Goal: Transaction & Acquisition: Purchase product/service

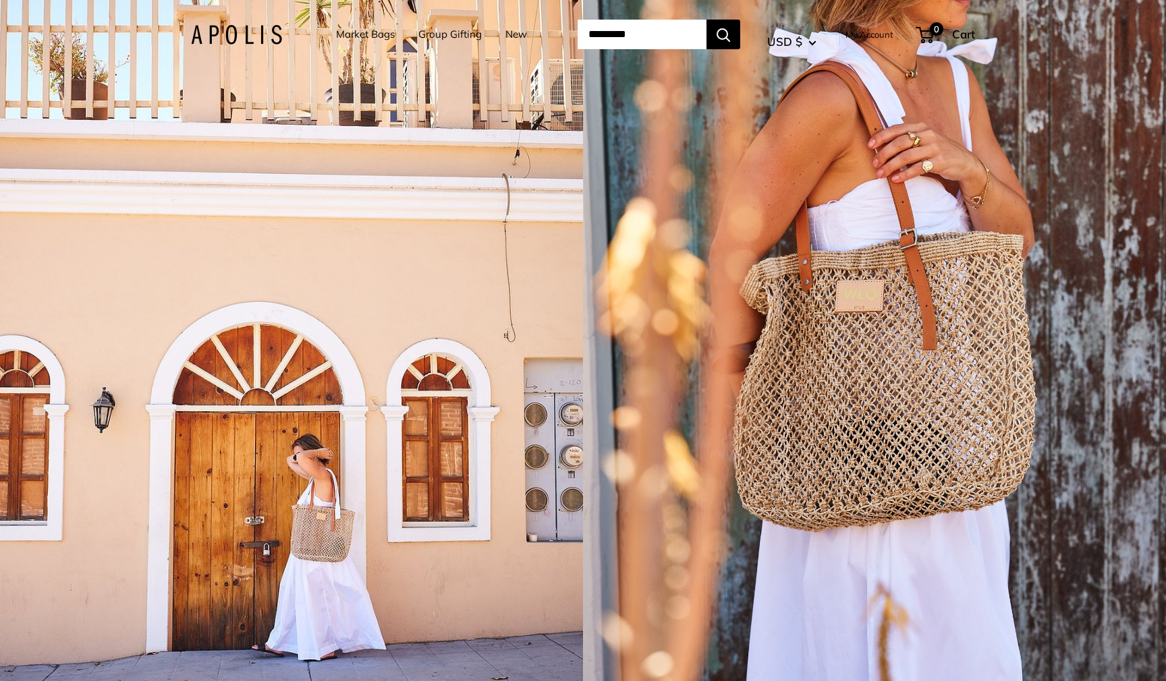
click at [875, 34] on link "My Account" at bounding box center [869, 34] width 48 height 16
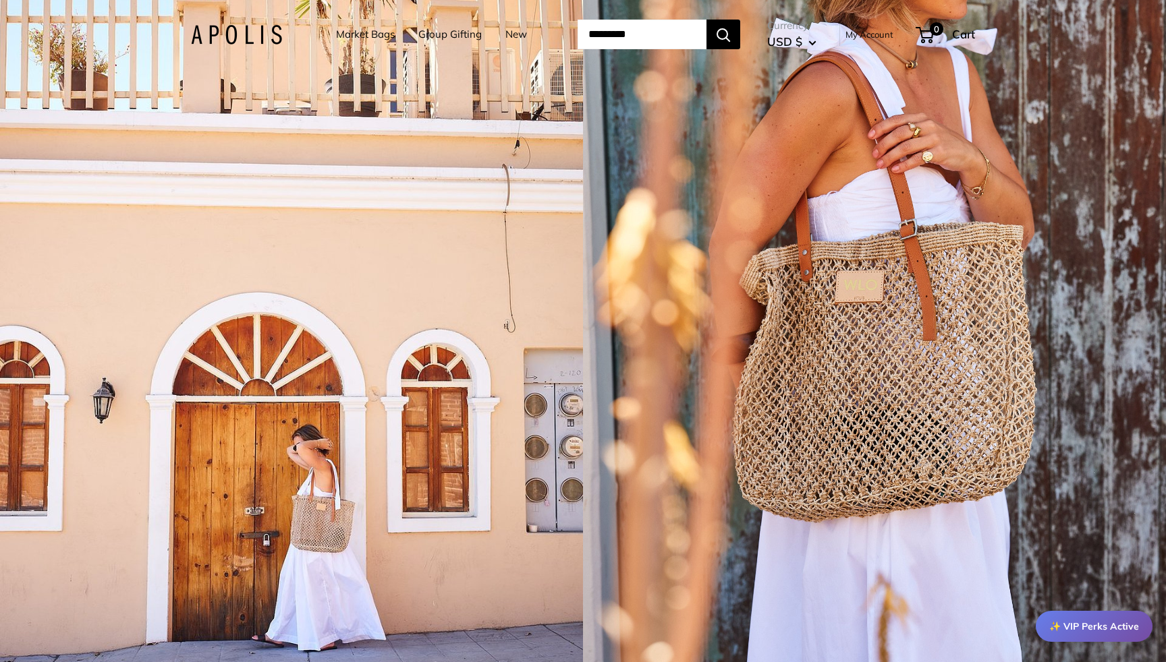
click at [347, 36] on link "Market Bags" at bounding box center [365, 34] width 59 height 19
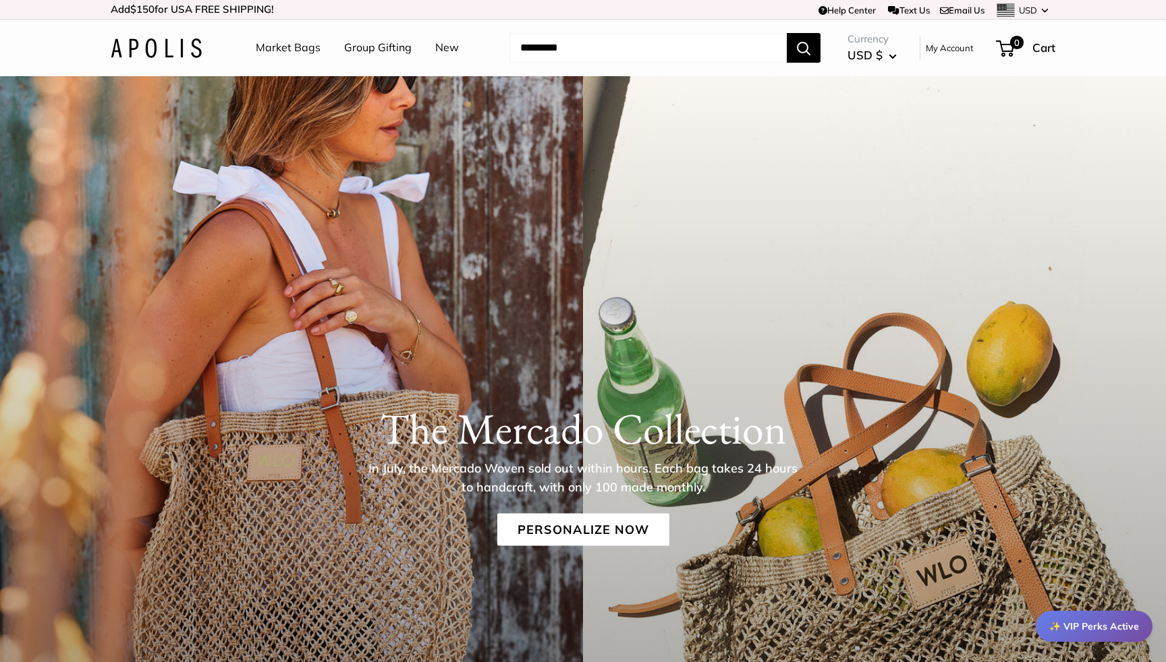
click at [281, 49] on link "Market Bags" at bounding box center [288, 48] width 65 height 20
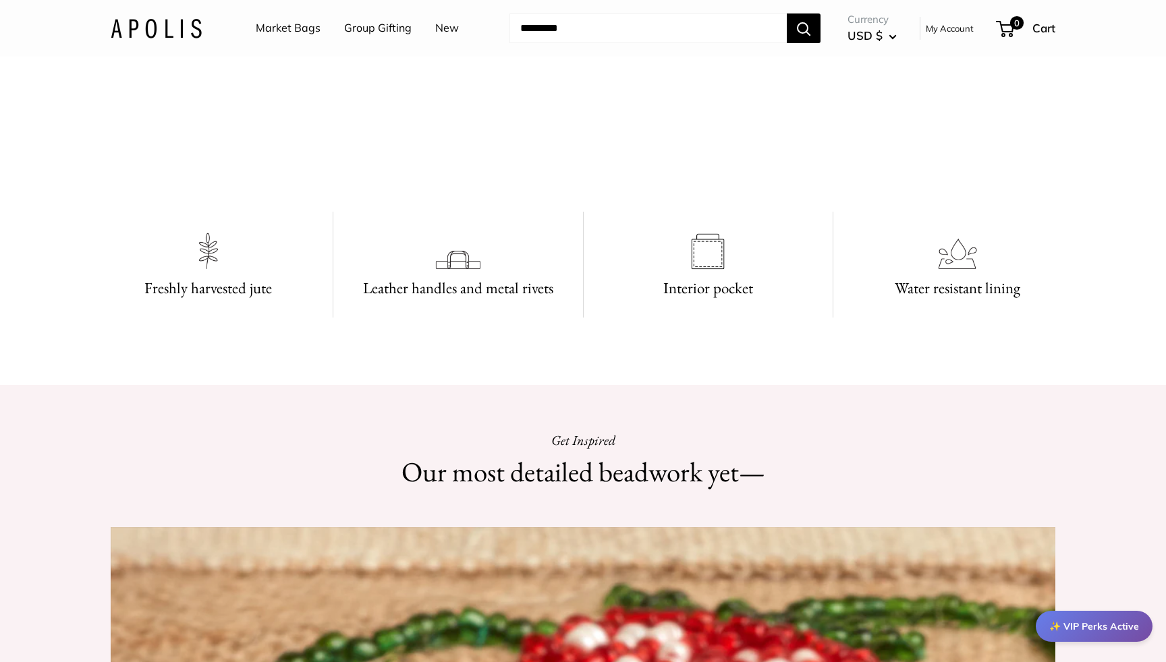
scroll to position [1041, 0]
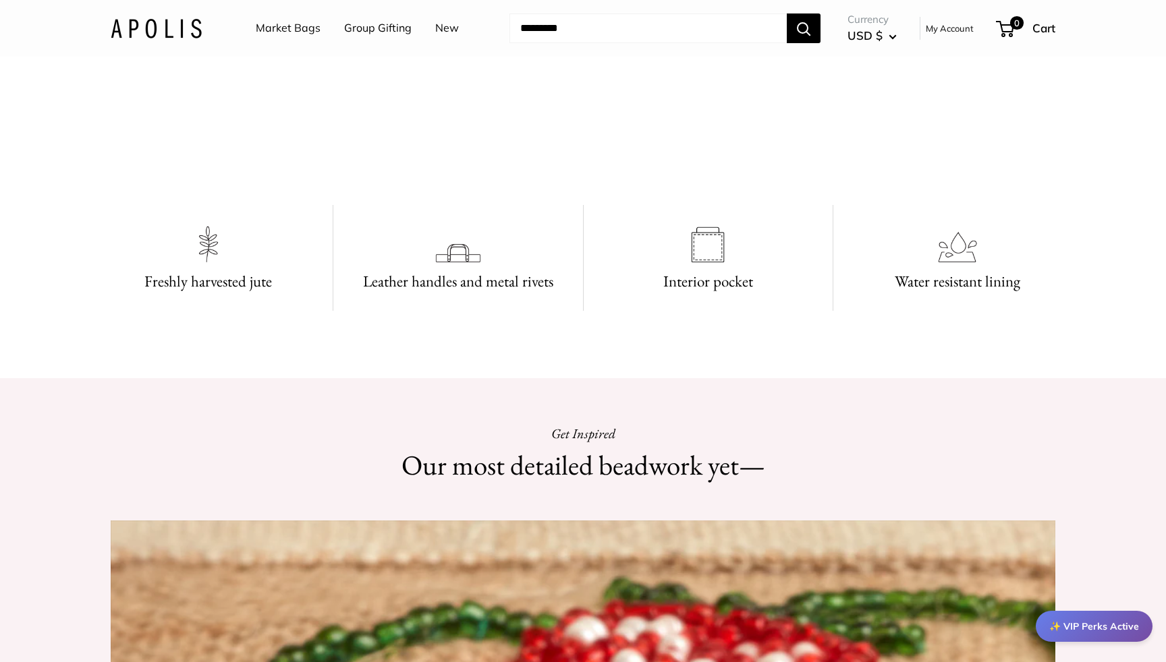
click at [293, 28] on link "Market Bags" at bounding box center [288, 28] width 65 height 20
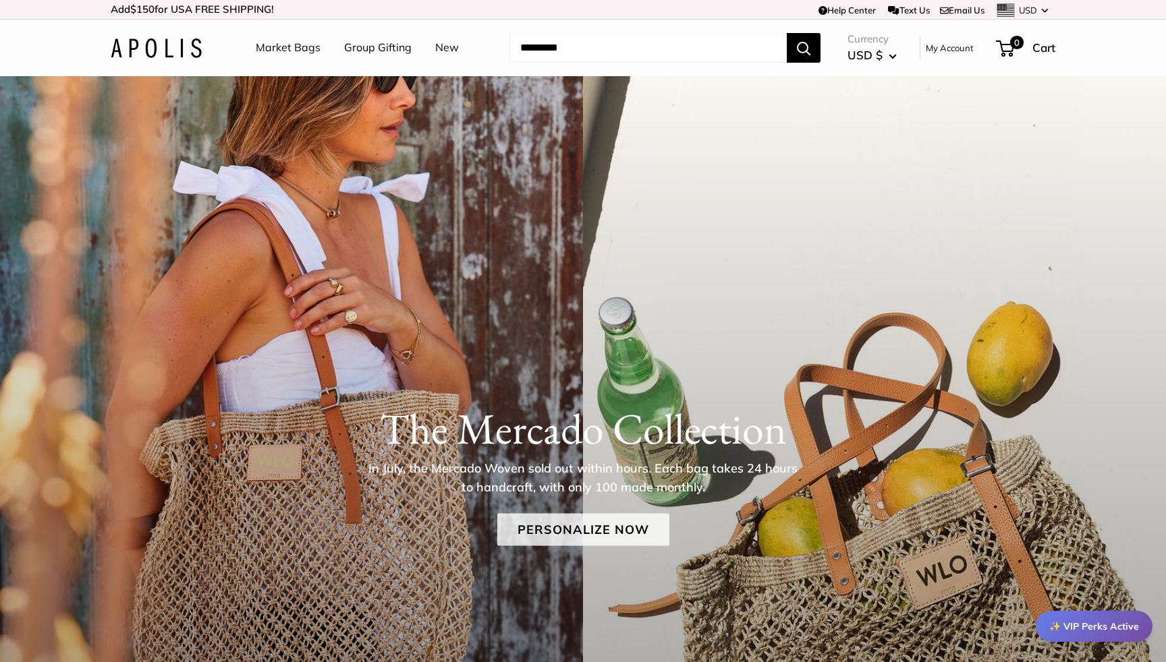
click at [565, 532] on link "Personalize Now" at bounding box center [583, 529] width 172 height 32
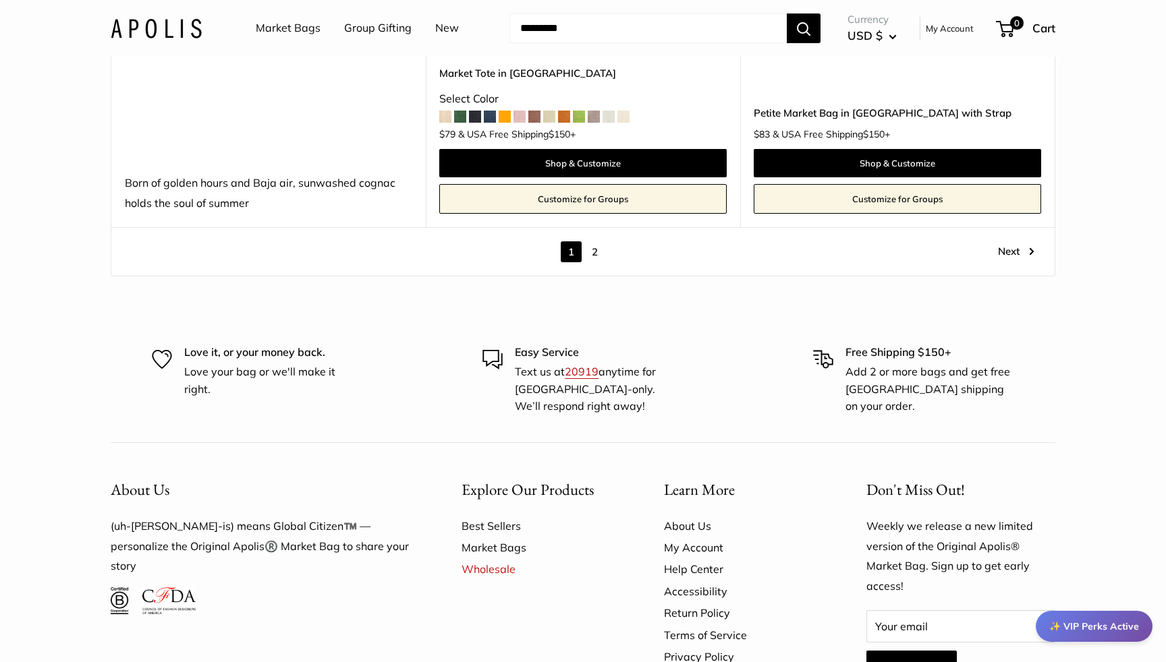
scroll to position [7941, 0]
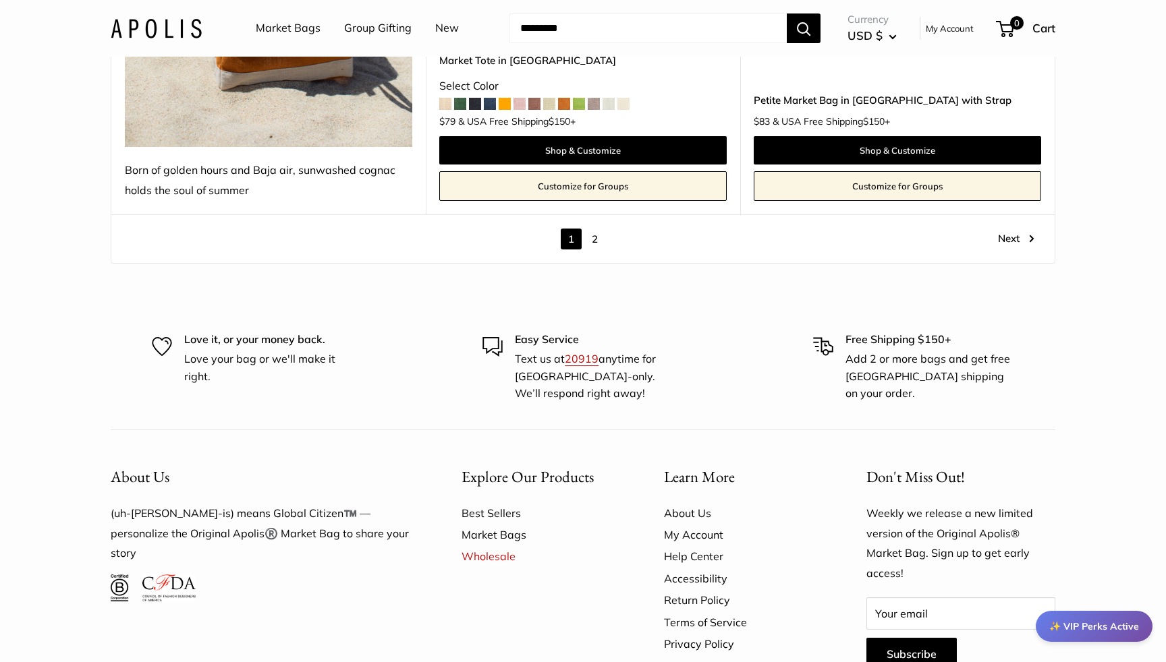
click at [596, 229] on link "2" at bounding box center [594, 239] width 21 height 21
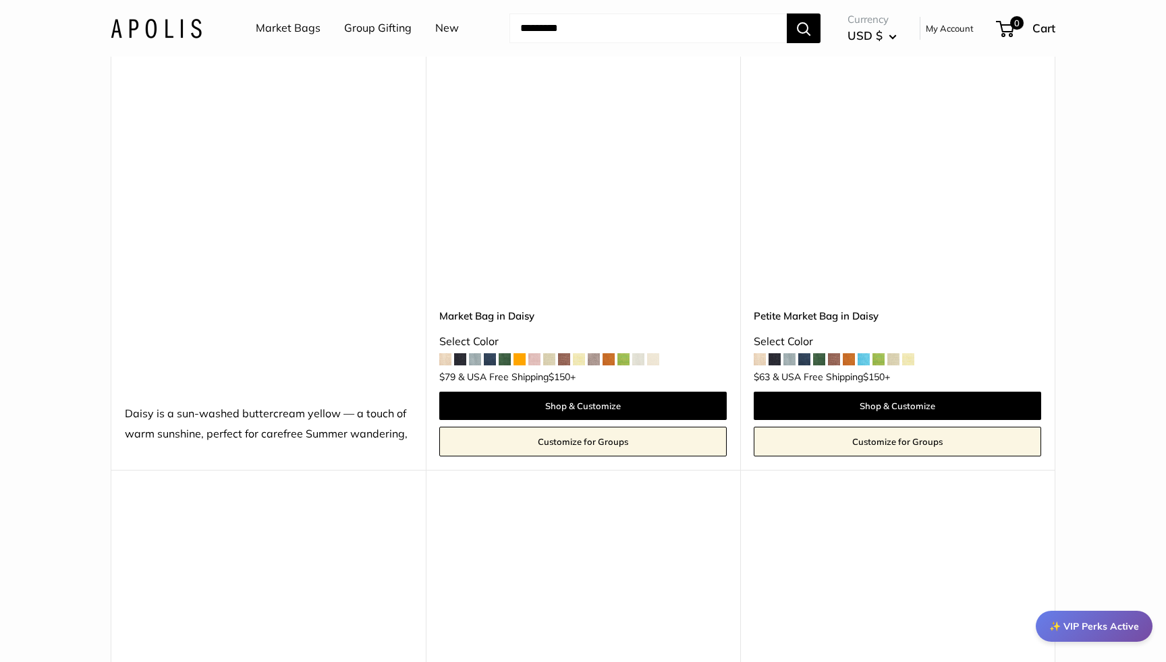
scroll to position [703, 0]
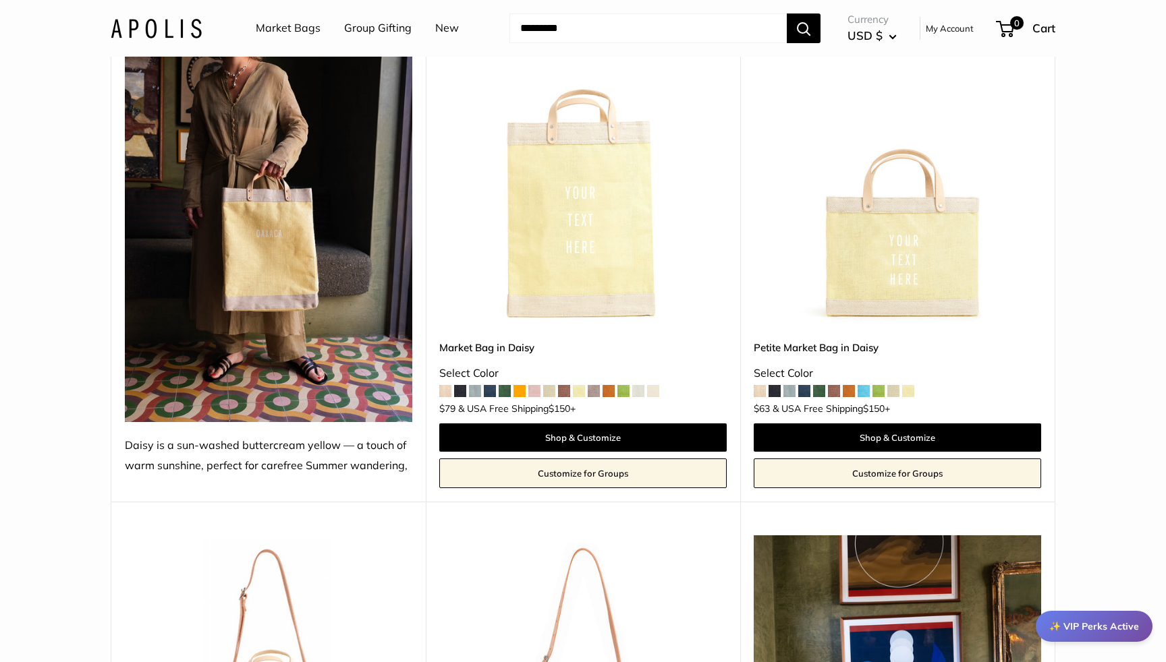
click at [791, 389] on span at bounding box center [789, 391] width 12 height 12
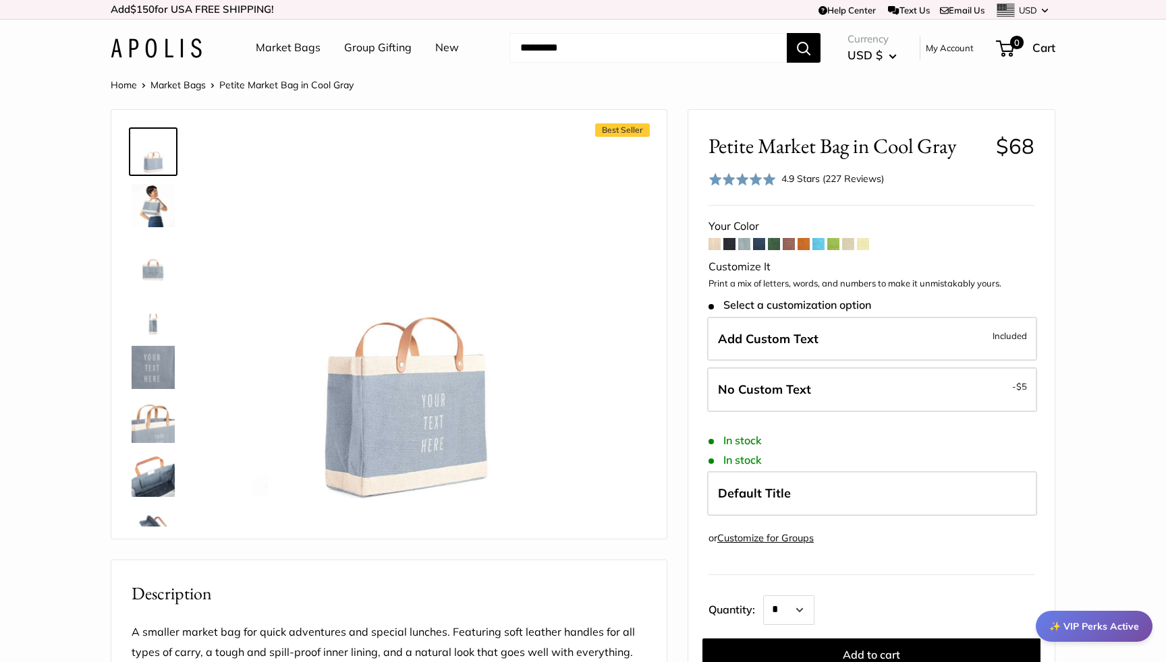
click at [837, 243] on span at bounding box center [833, 244] width 12 height 12
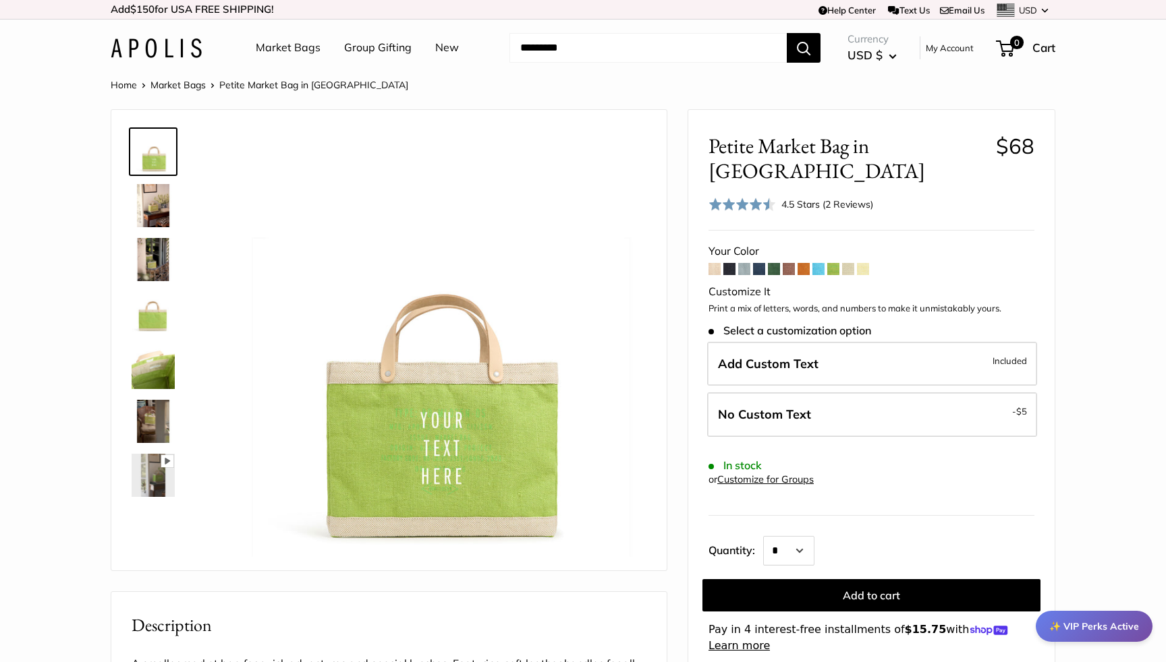
click at [847, 263] on span at bounding box center [848, 269] width 12 height 12
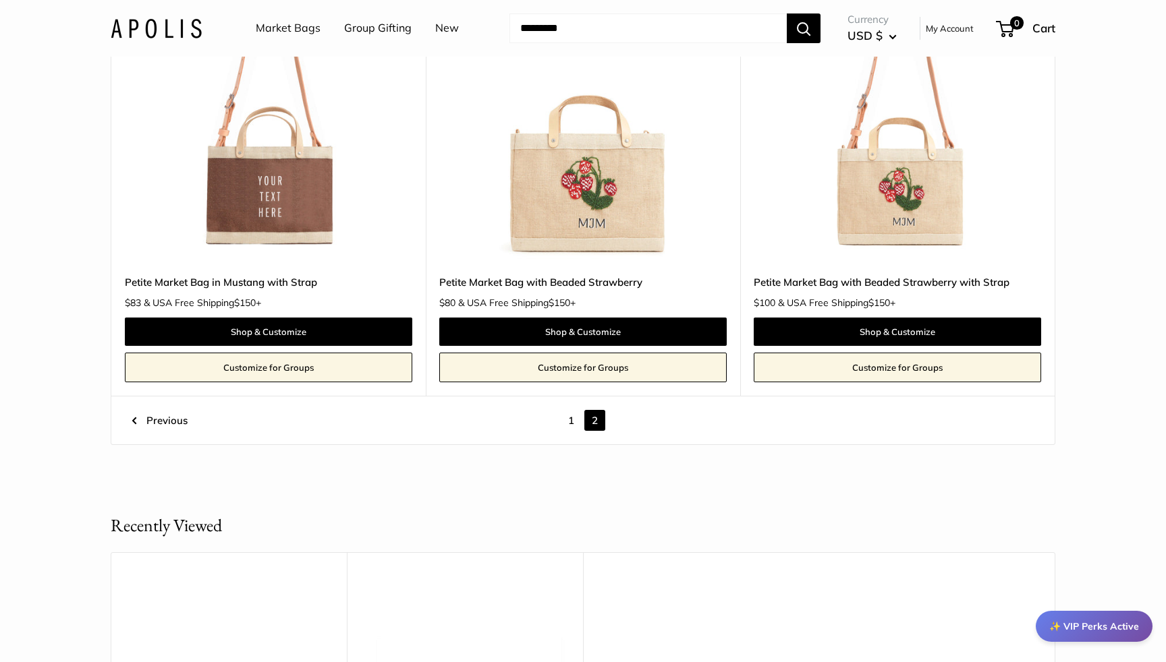
scroll to position [6333, 0]
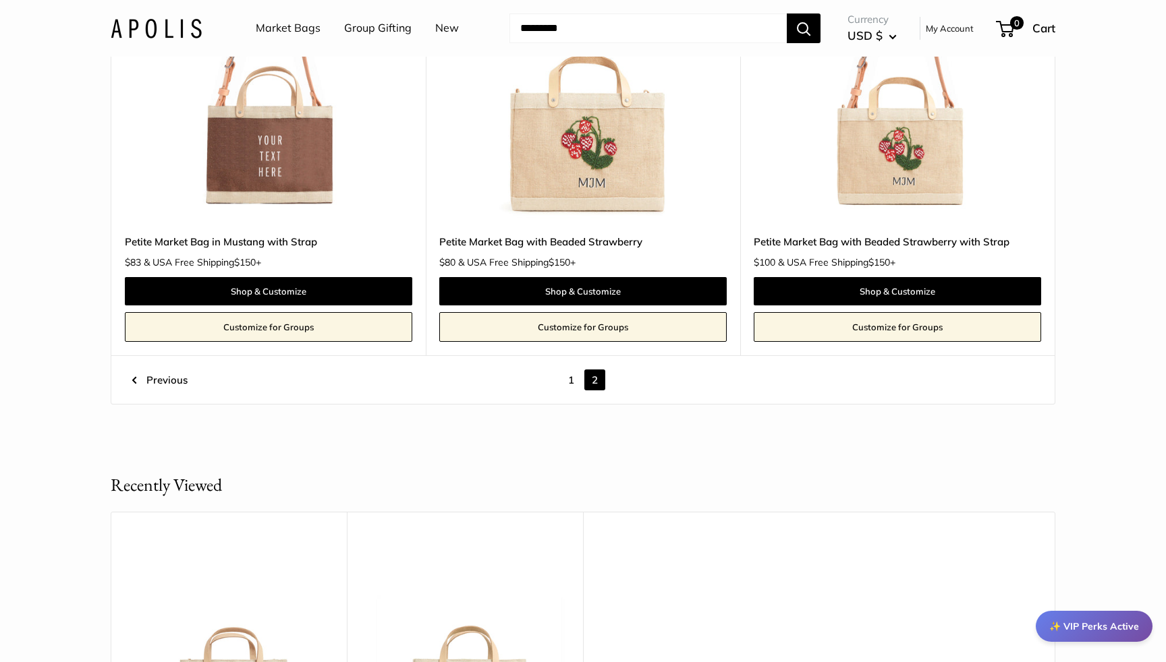
click at [571, 370] on link "1" at bounding box center [571, 380] width 21 height 21
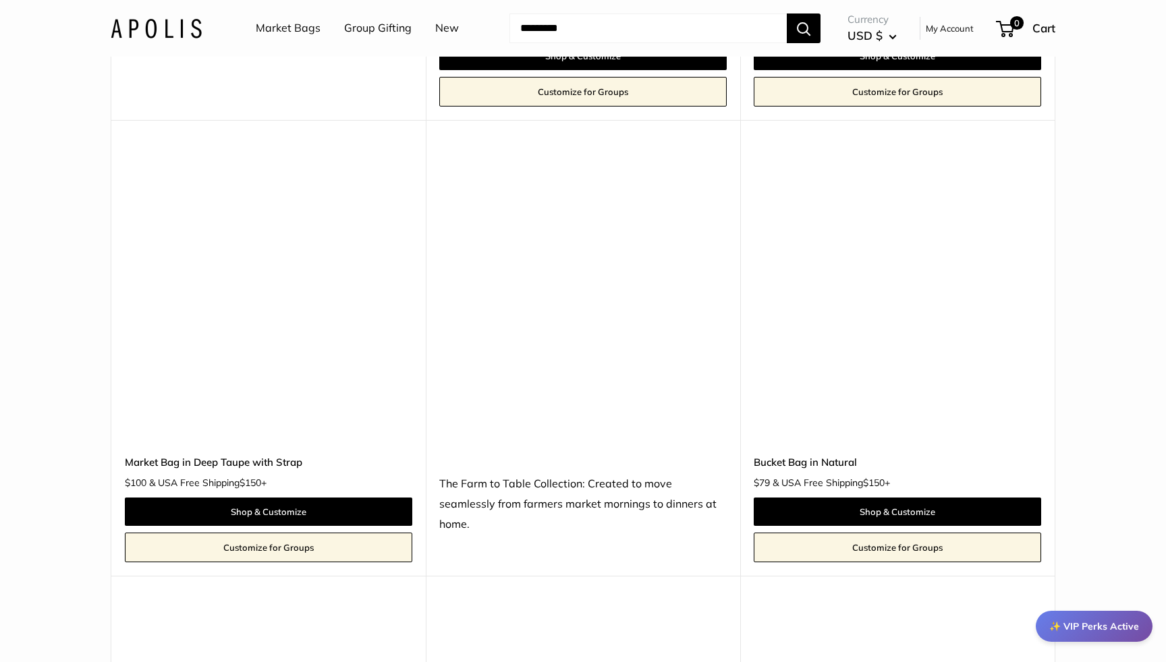
scroll to position [3633, 0]
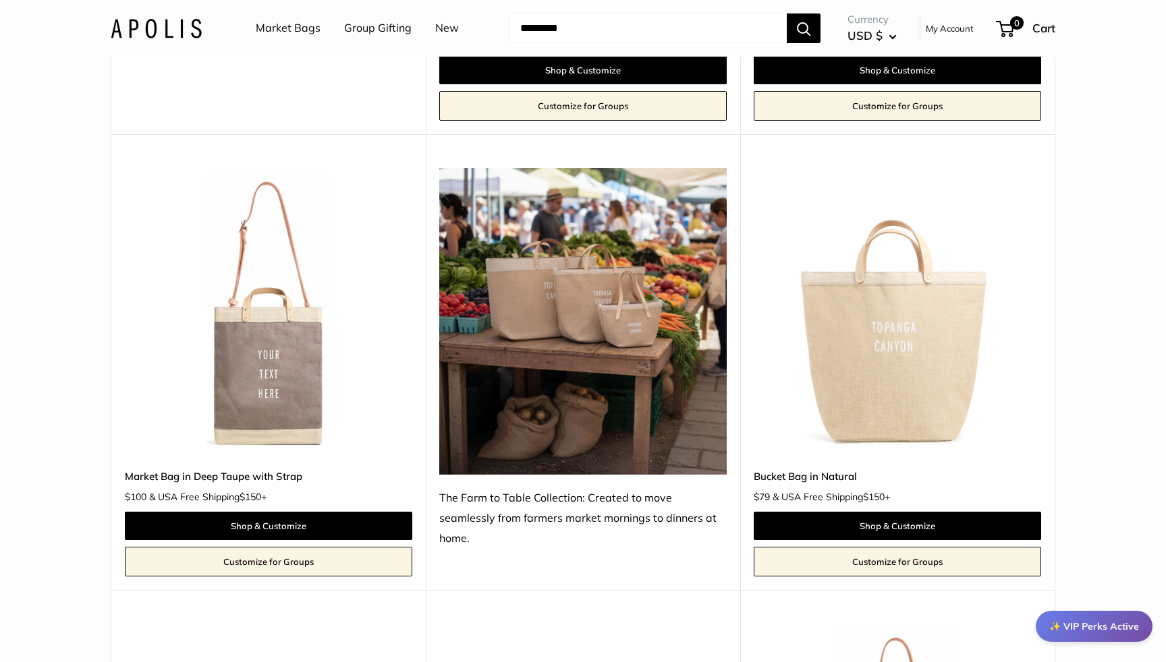
click at [0, 0] on img at bounding box center [0, 0] width 0 height 0
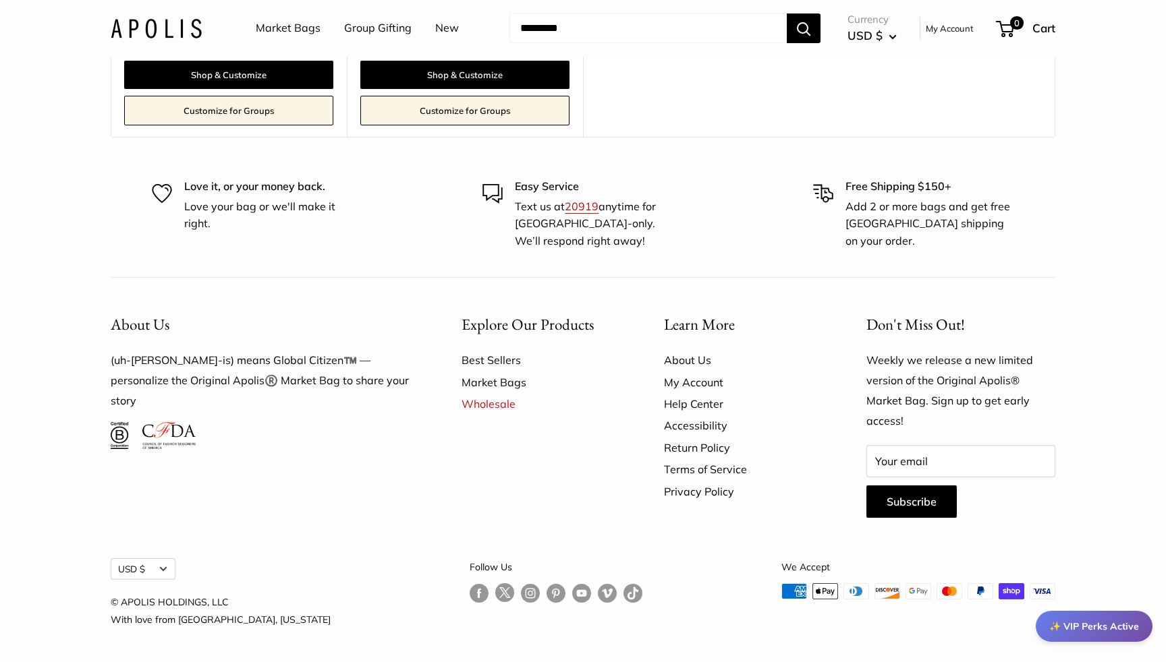
scroll to position [3134, 0]
click at [477, 406] on link "Wholesale" at bounding box center [538, 404] width 155 height 22
